Goal: Task Accomplishment & Management: Use online tool/utility

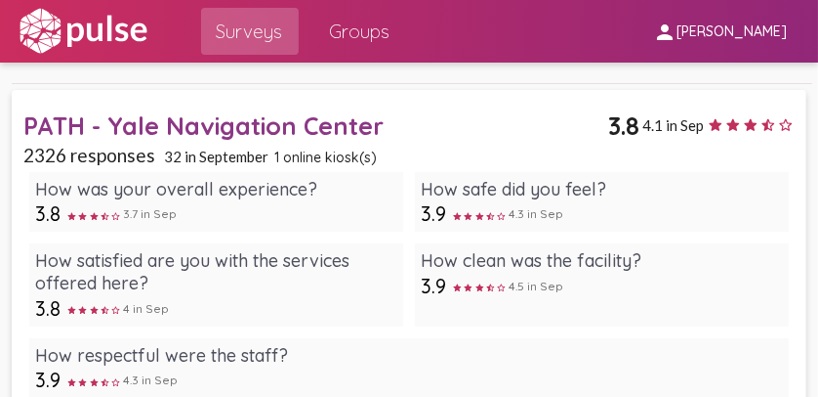
scroll to position [158, 0]
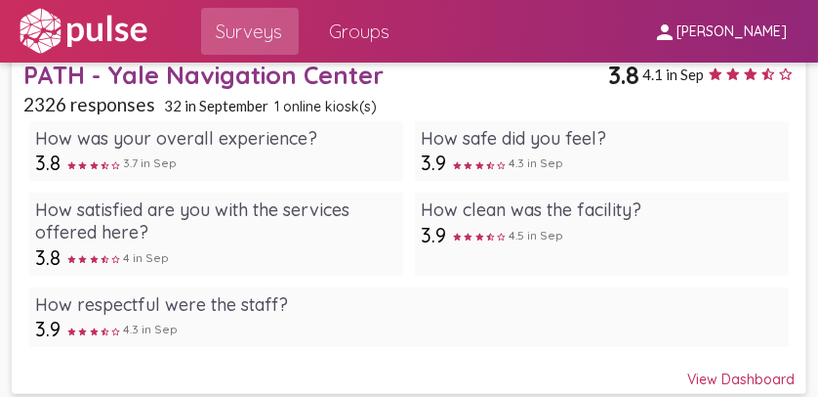
click at [736, 376] on div "View Dashboard" at bounding box center [409, 370] width 772 height 35
